Goal: Information Seeking & Learning: Understand process/instructions

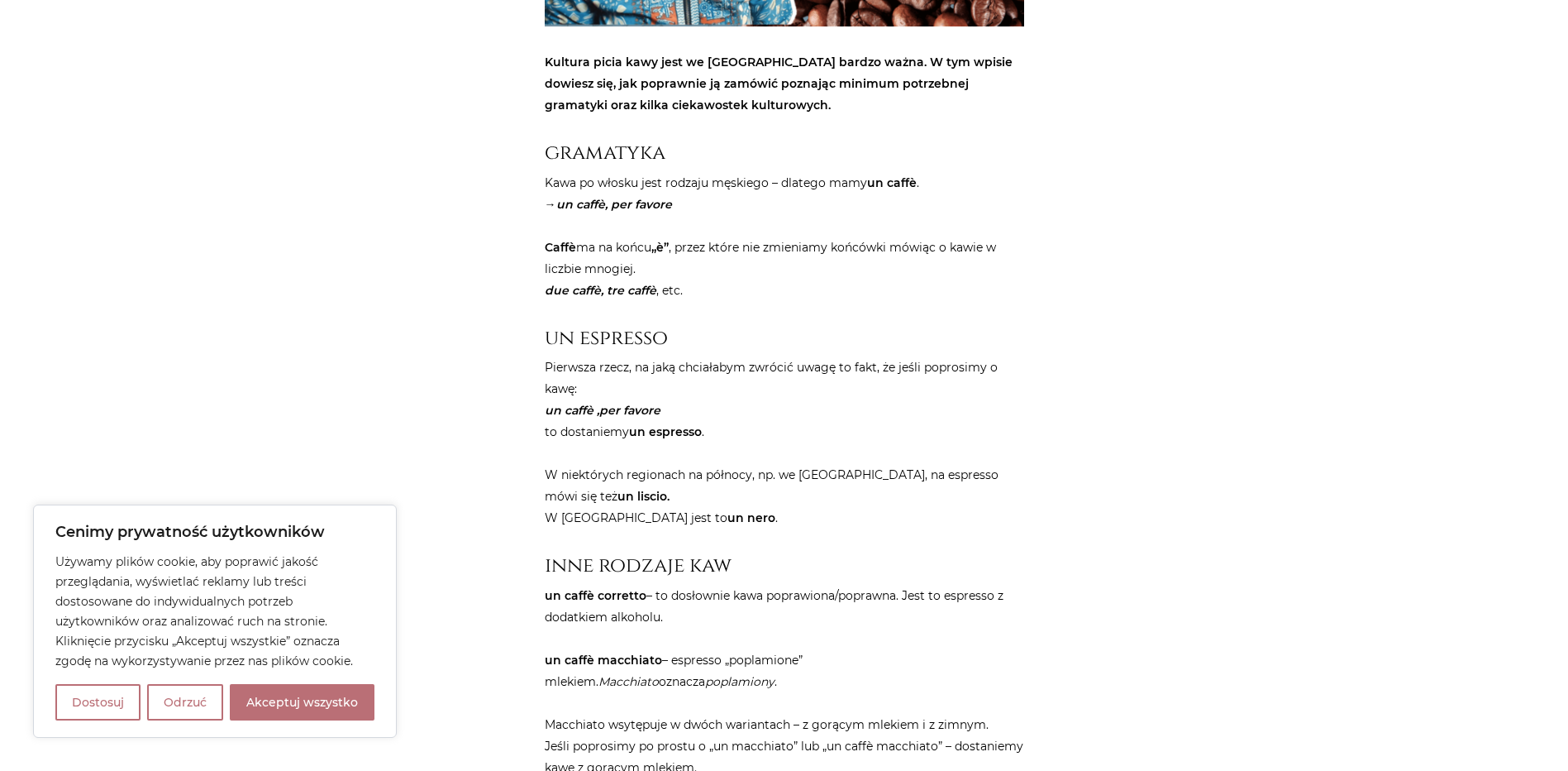
scroll to position [744, 0]
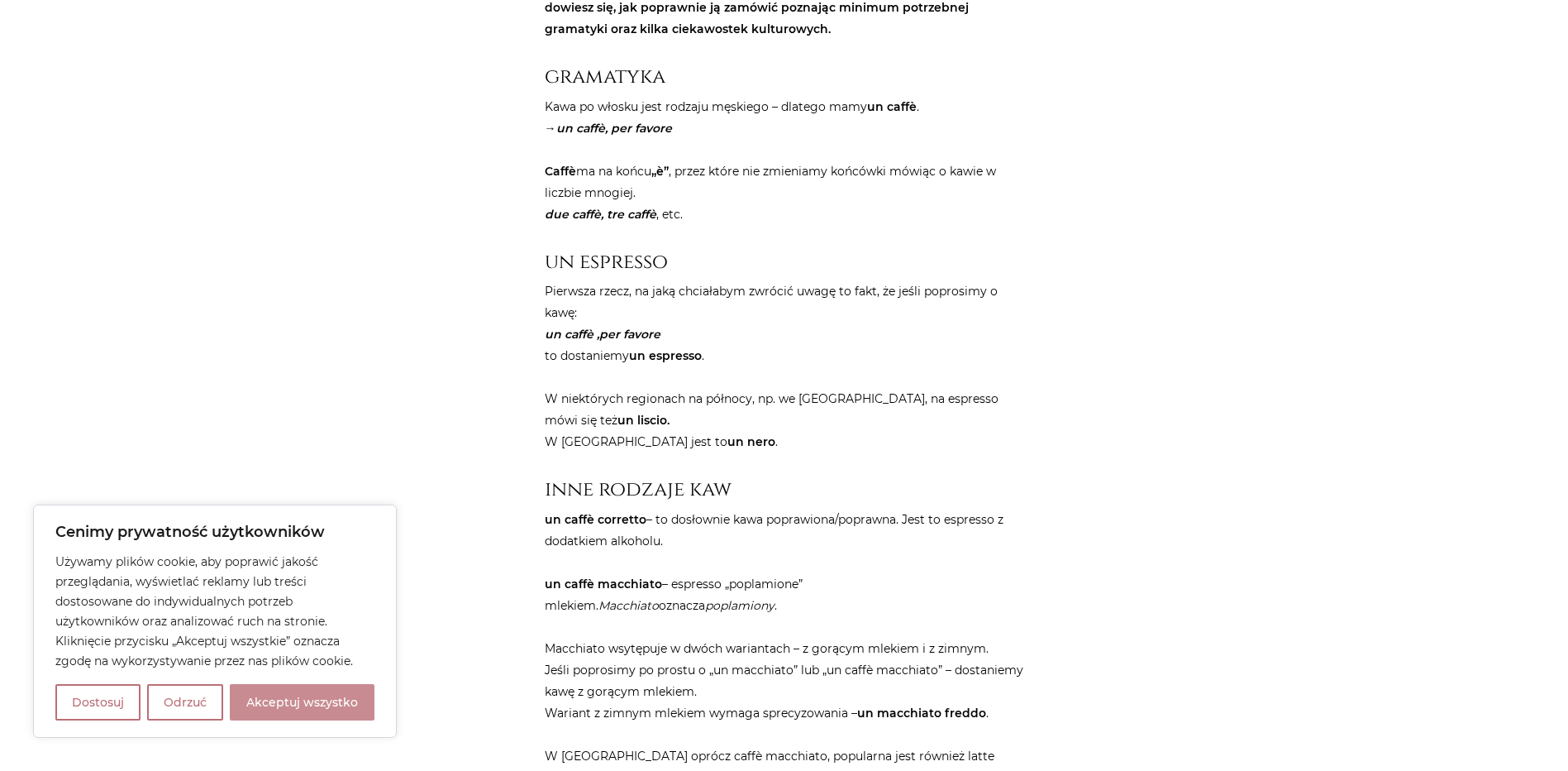
click at [259, 707] on button "Akceptuj wszystko" at bounding box center [301, 702] width 145 height 36
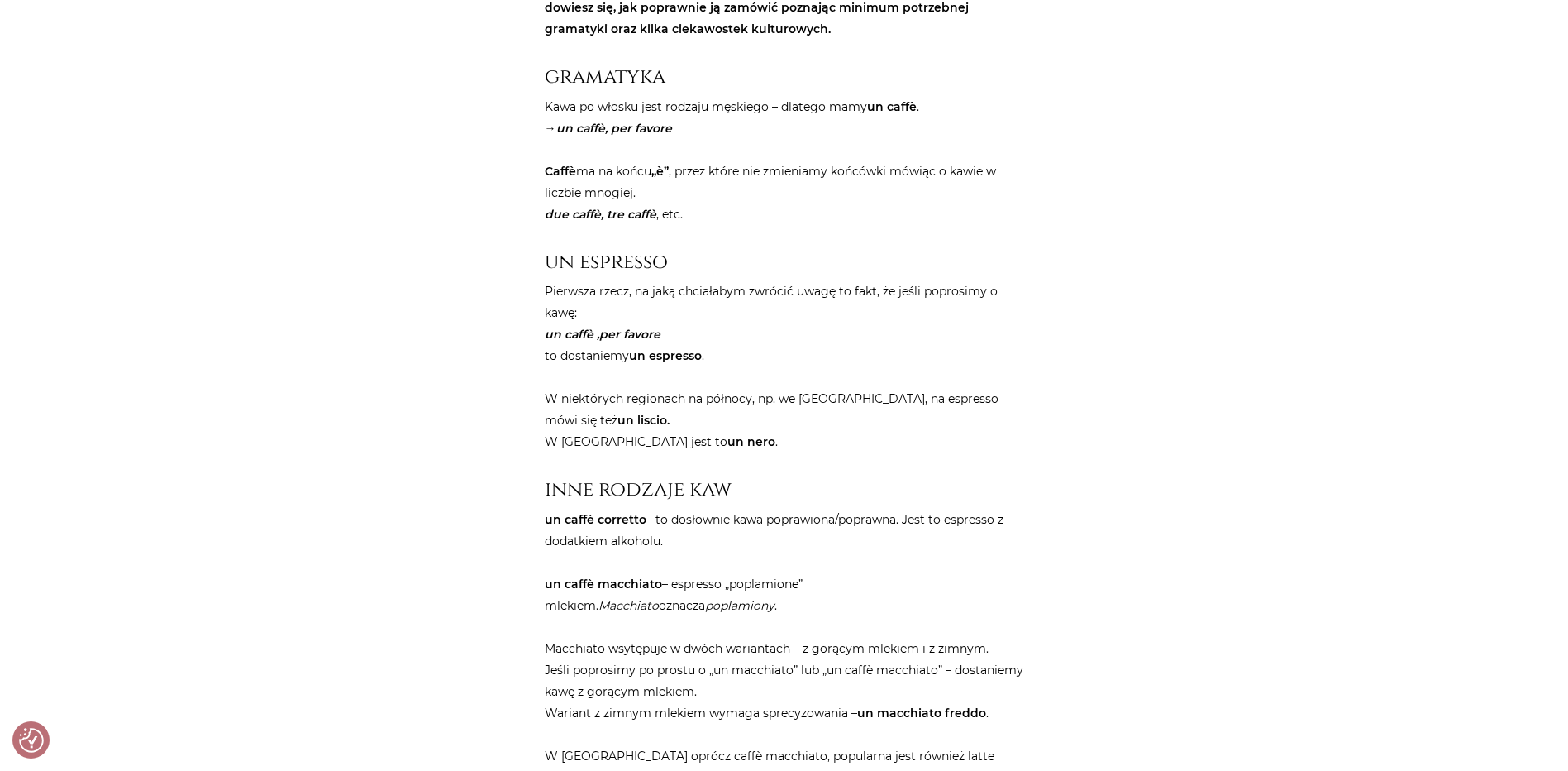
checkbox input "true"
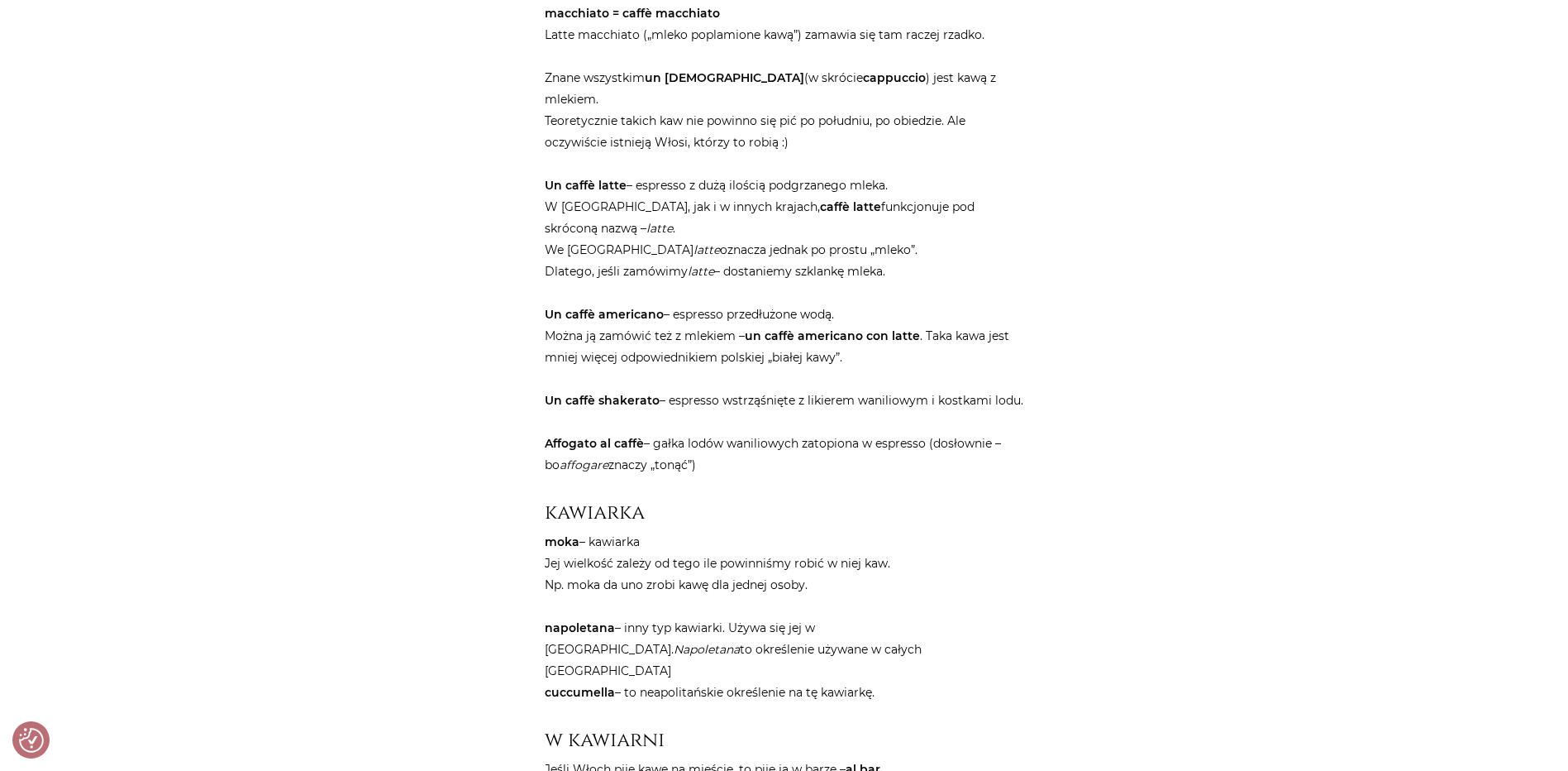
scroll to position [1654, 0]
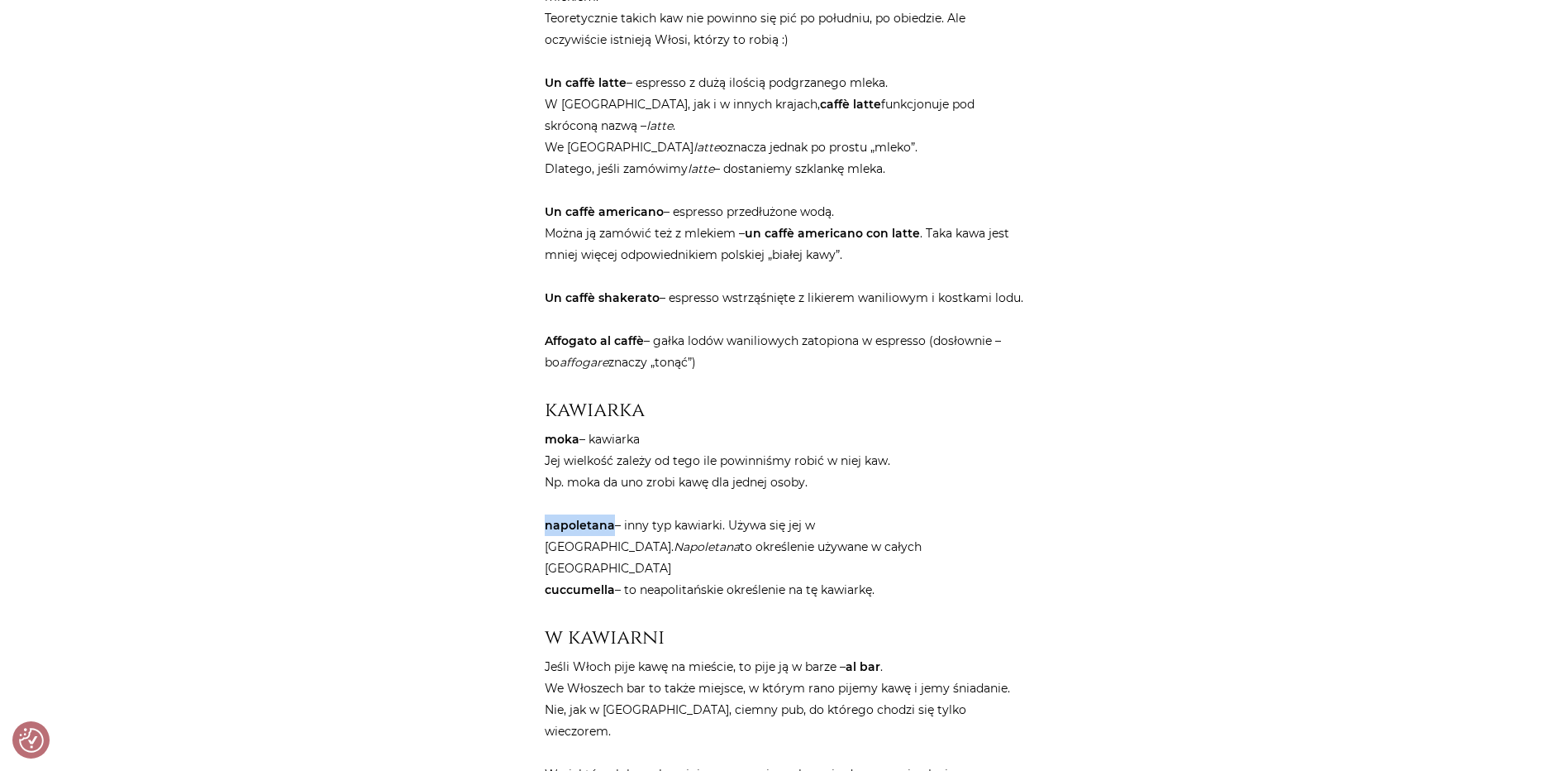
drag, startPoint x: 611, startPoint y: 484, endPoint x: 539, endPoint y: 488, distance: 72.1
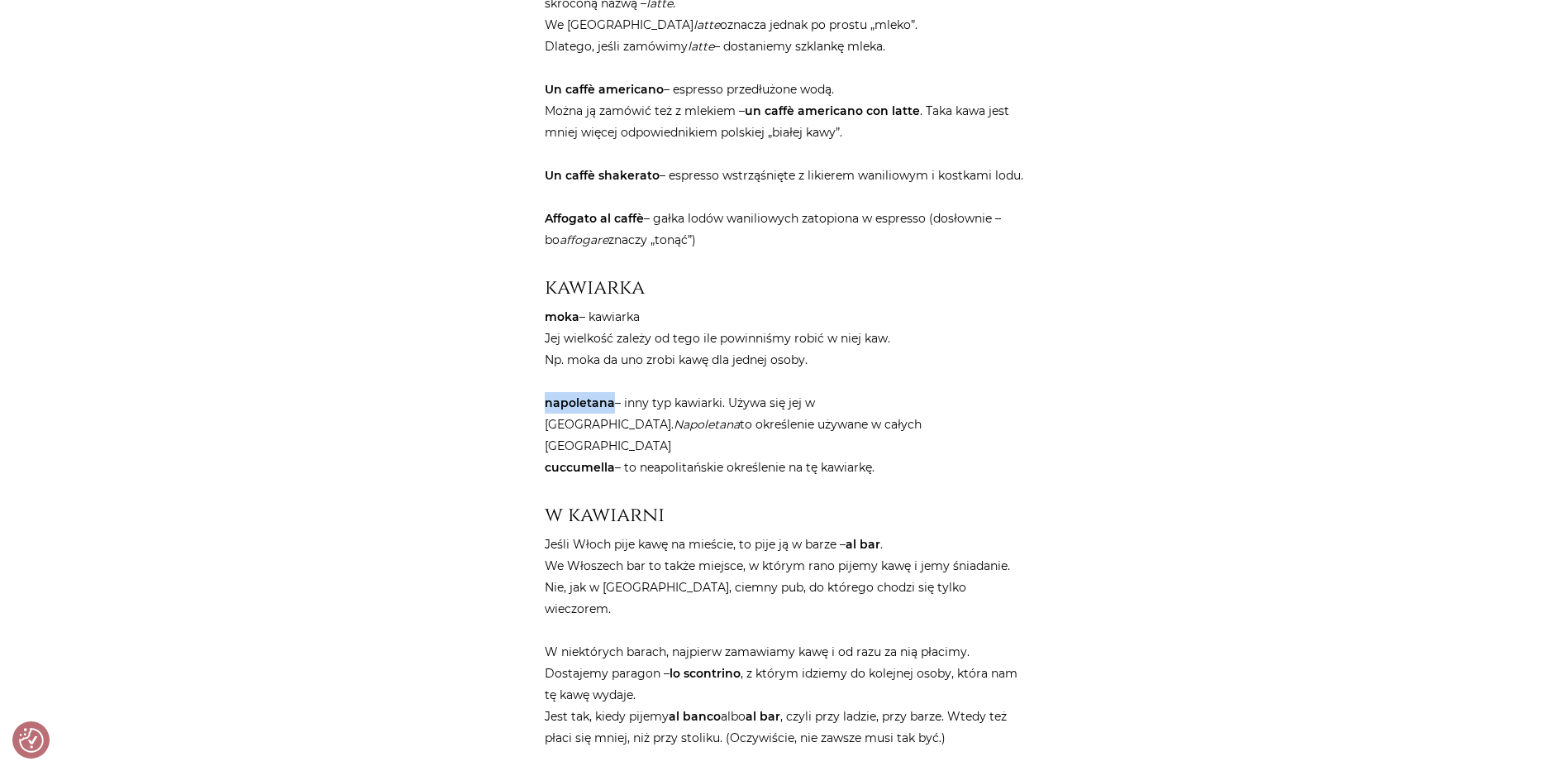
scroll to position [1819, 0]
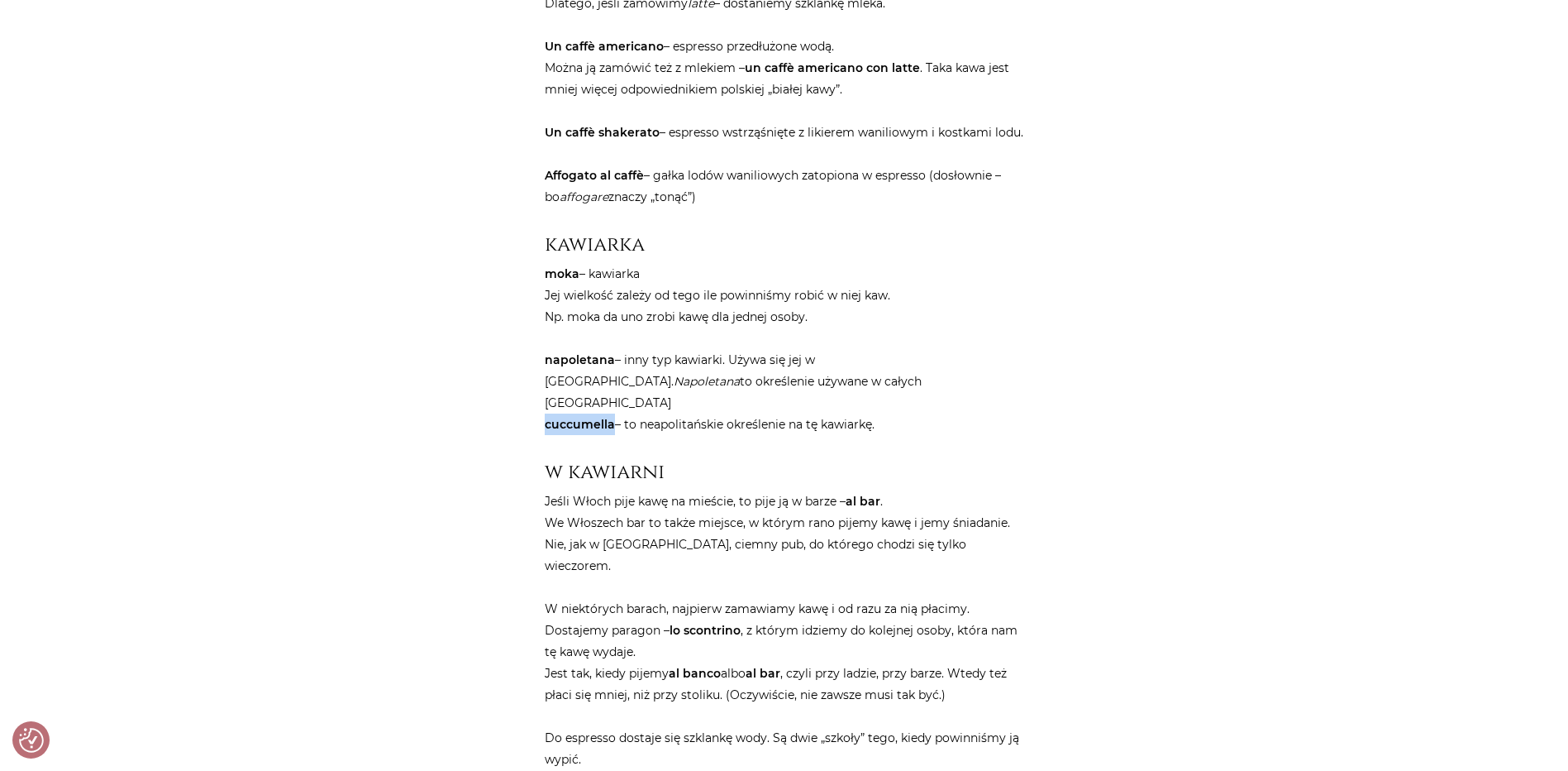
drag, startPoint x: 612, startPoint y: 359, endPoint x: 539, endPoint y: 362, distance: 73.1
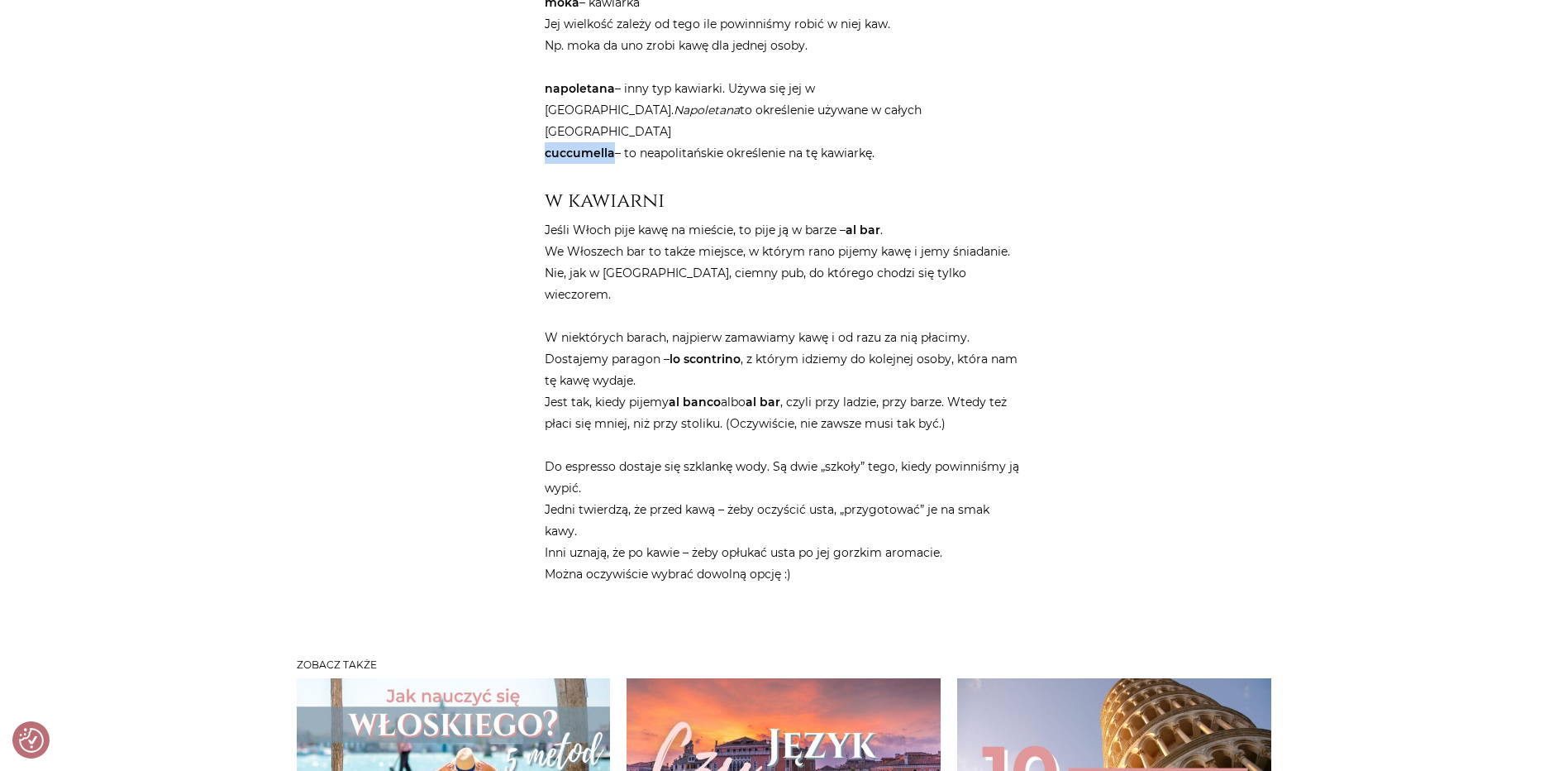
scroll to position [2316, 0]
